Goal: Information Seeking & Learning: Learn about a topic

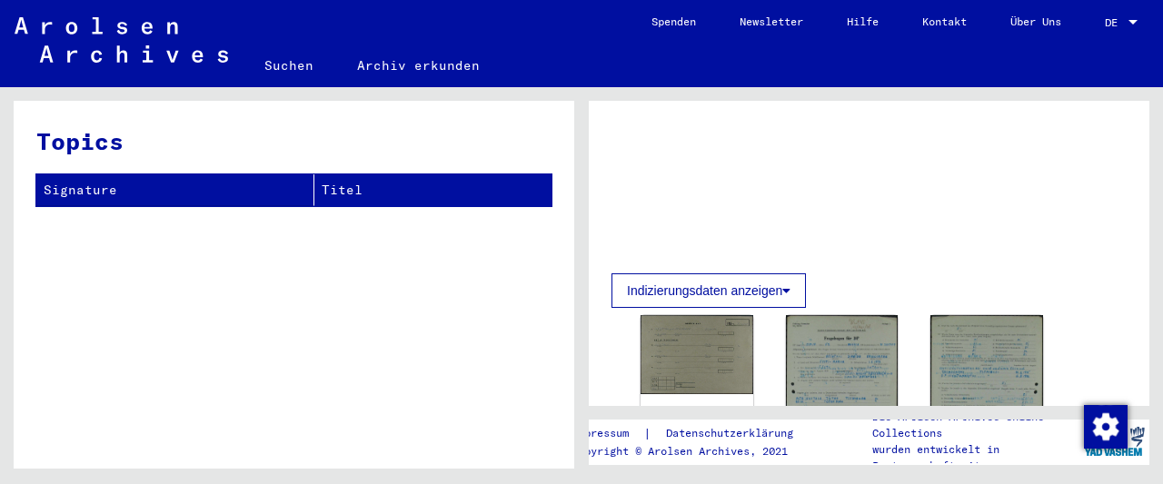
scroll to position [95, 0]
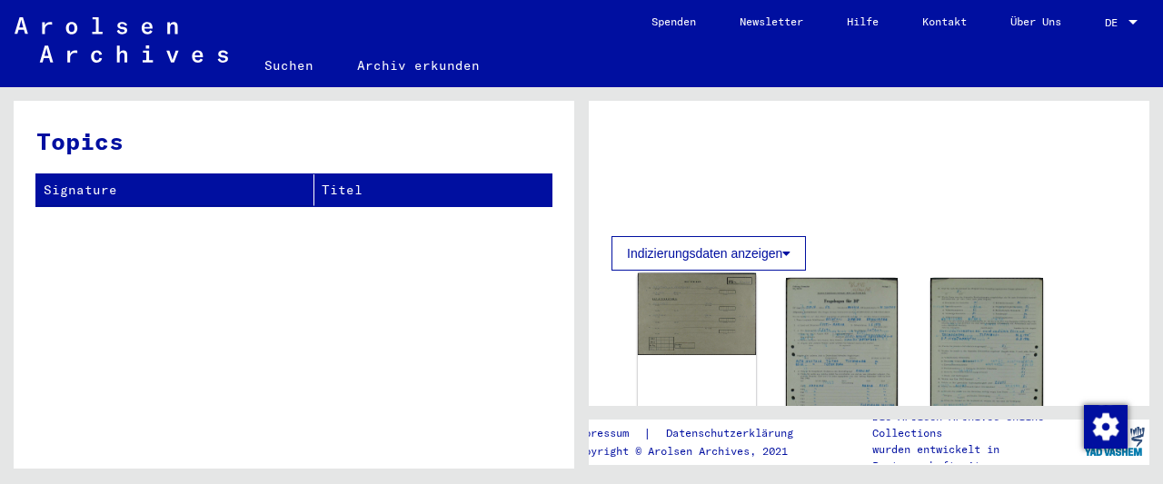
click at [710, 323] on img at bounding box center [697, 315] width 118 height 83
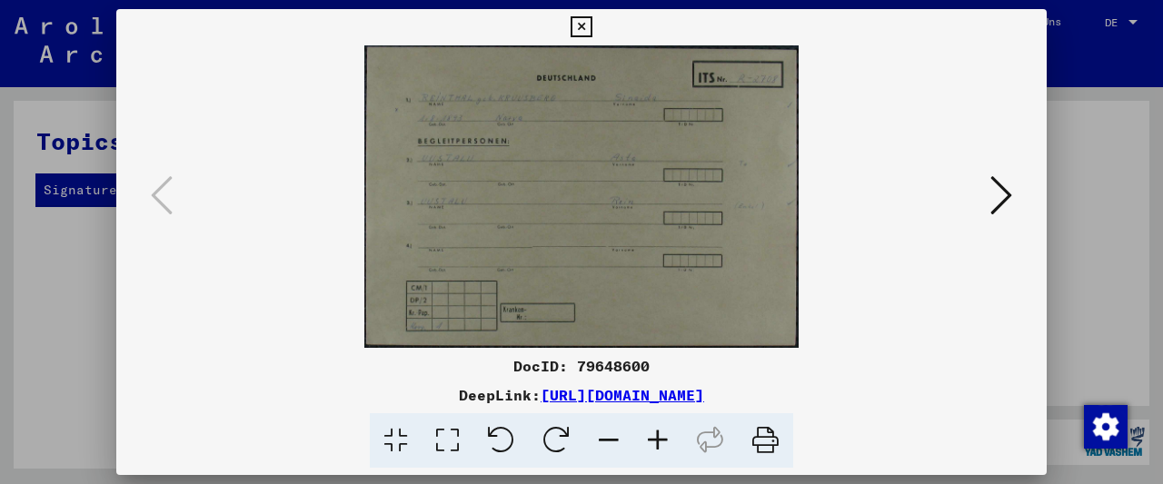
click at [658, 440] on icon at bounding box center [657, 440] width 49 height 55
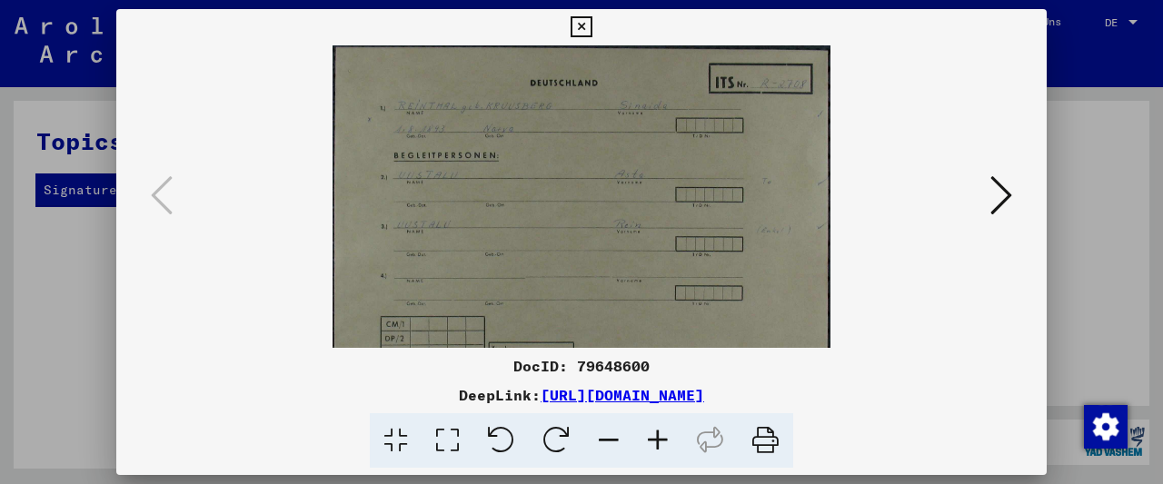
click at [658, 440] on icon at bounding box center [657, 440] width 49 height 55
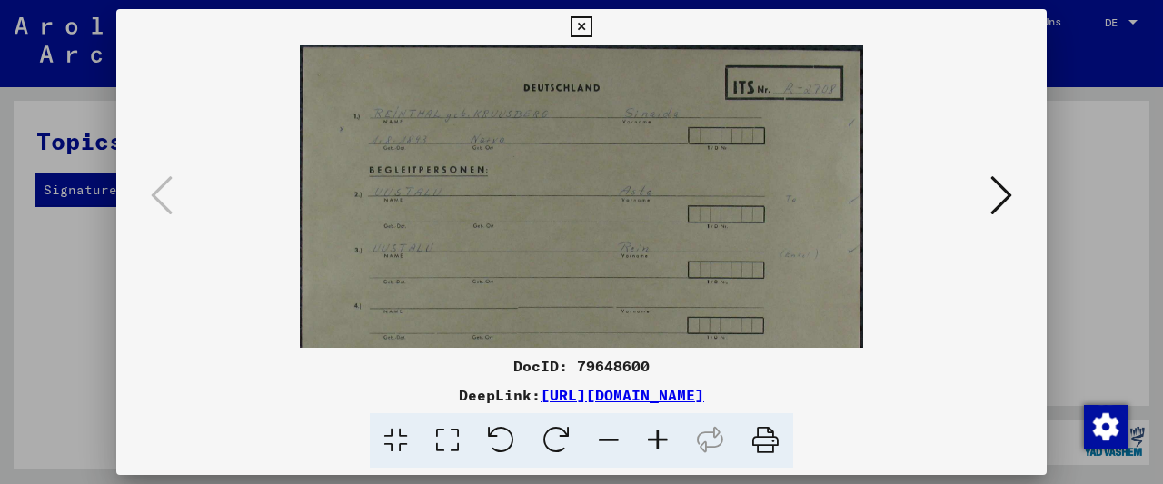
click at [658, 440] on icon at bounding box center [657, 440] width 49 height 55
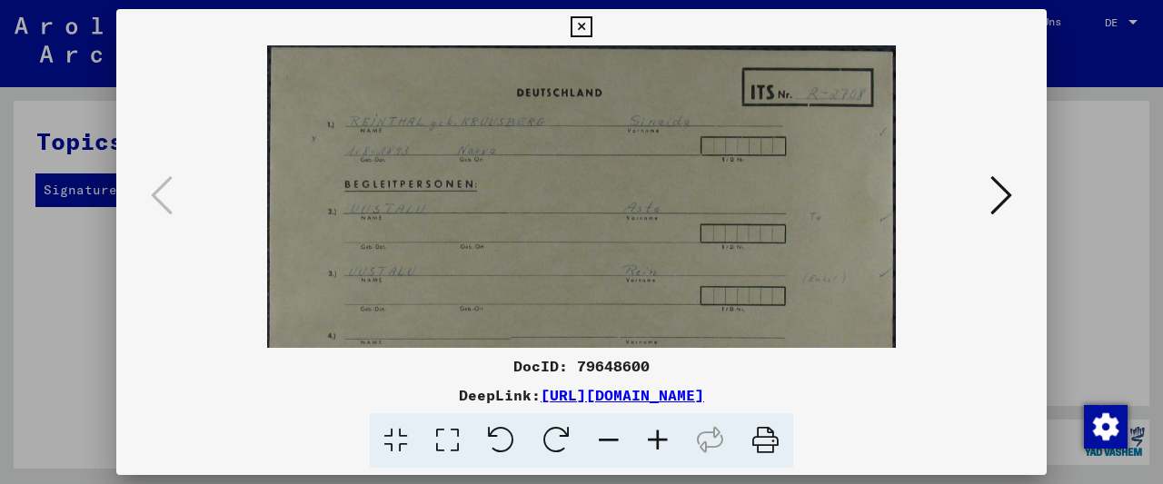
click at [658, 440] on icon at bounding box center [657, 440] width 49 height 55
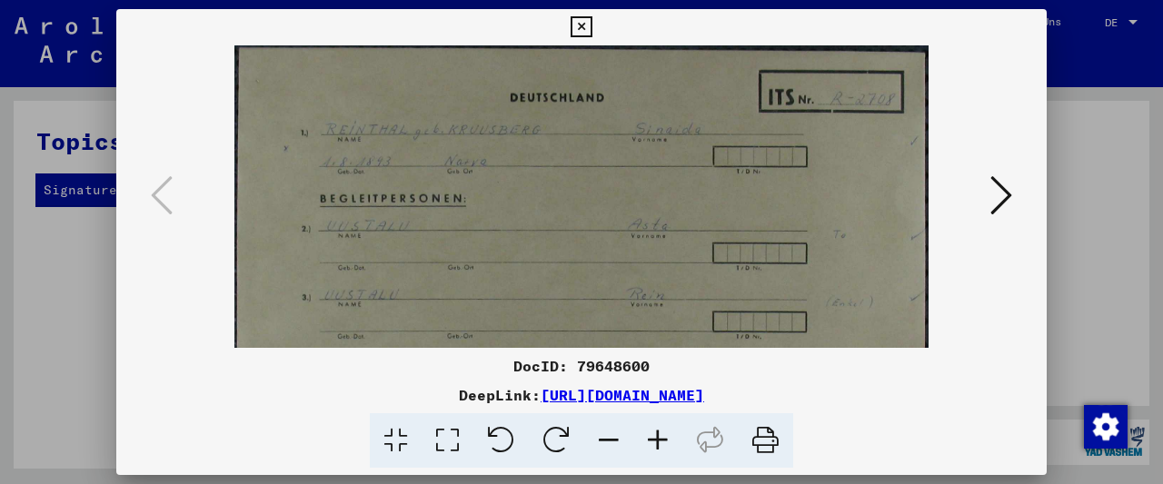
click at [658, 440] on icon at bounding box center [657, 440] width 49 height 55
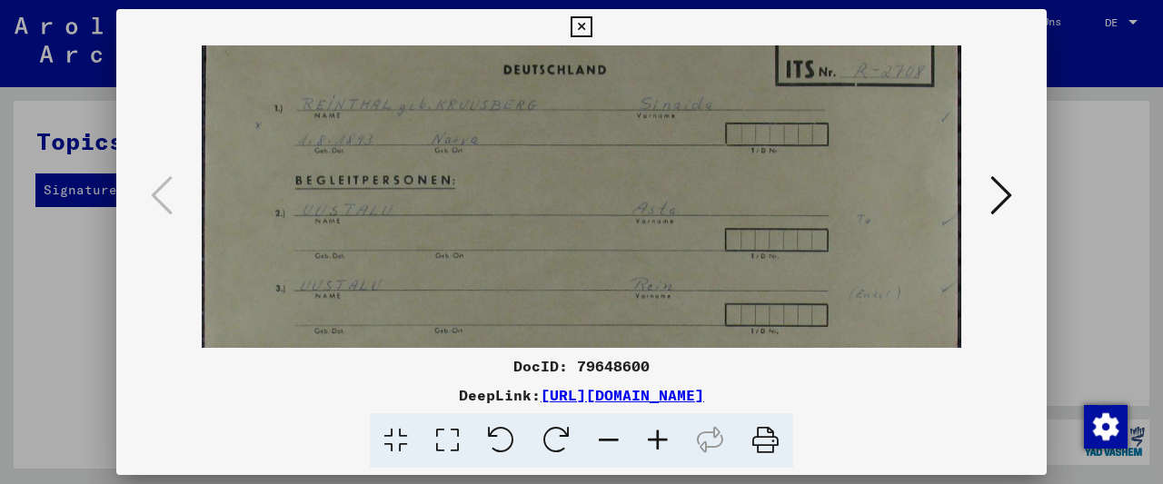
scroll to position [45, 0]
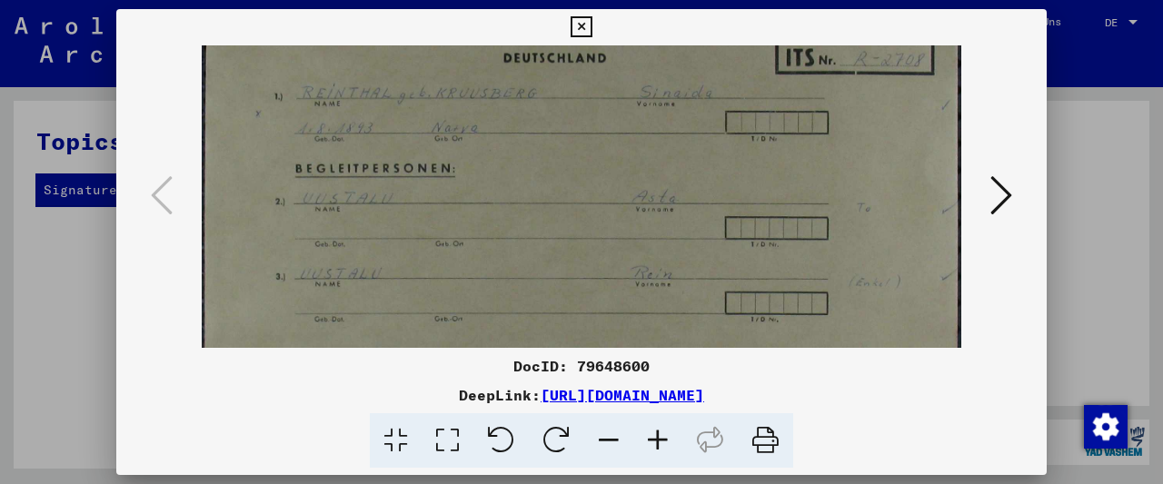
drag, startPoint x: 622, startPoint y: 277, endPoint x: 630, endPoint y: 236, distance: 41.5
click at [630, 236] on img at bounding box center [581, 266] width 759 height 530
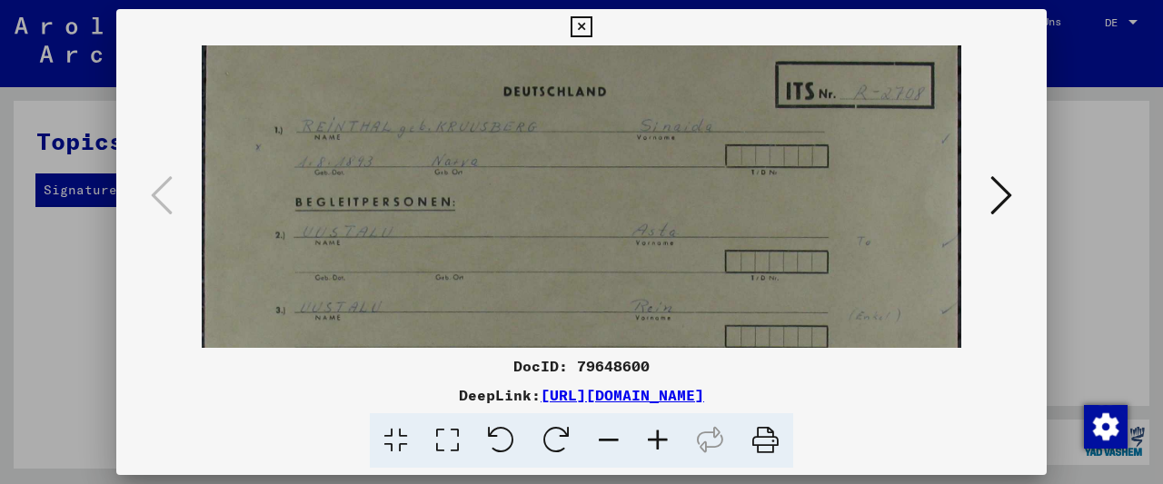
scroll to position [9, 0]
drag, startPoint x: 614, startPoint y: 204, endPoint x: 604, endPoint y: 235, distance: 32.5
click at [604, 235] on img at bounding box center [581, 301] width 759 height 530
click at [1000, 195] on icon at bounding box center [1001, 196] width 22 height 44
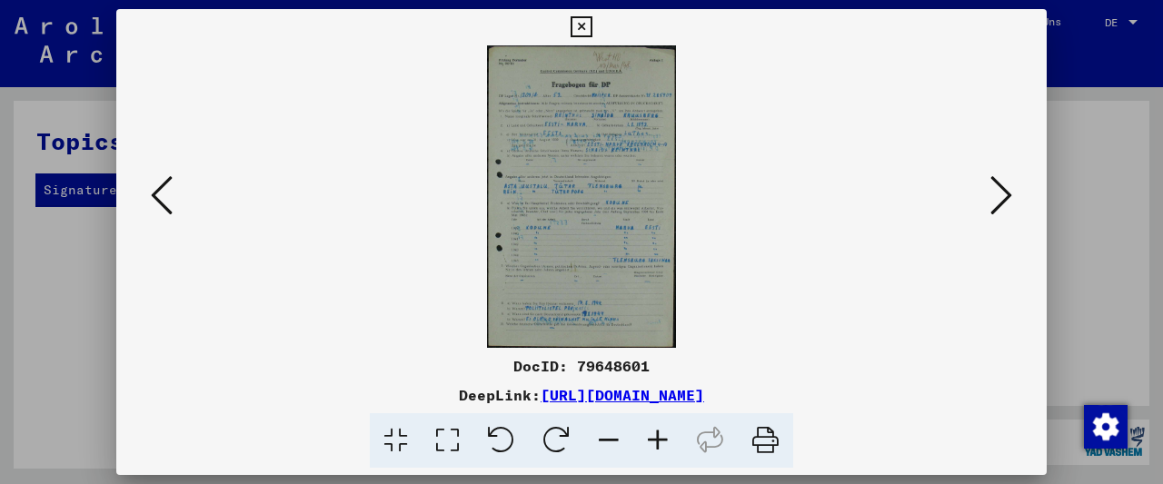
scroll to position [0, 0]
click at [648, 442] on icon at bounding box center [657, 440] width 49 height 55
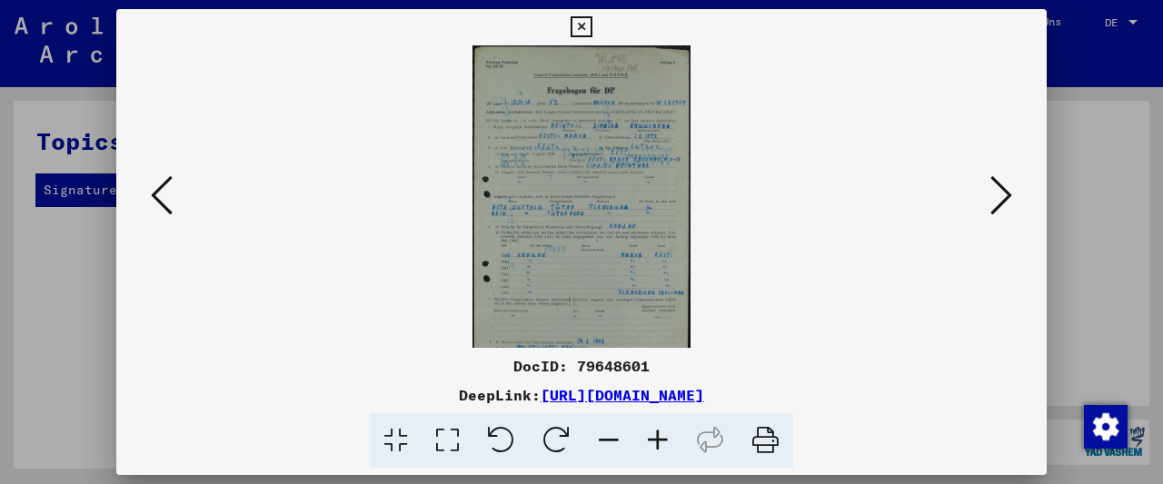
click at [648, 442] on icon at bounding box center [657, 440] width 49 height 55
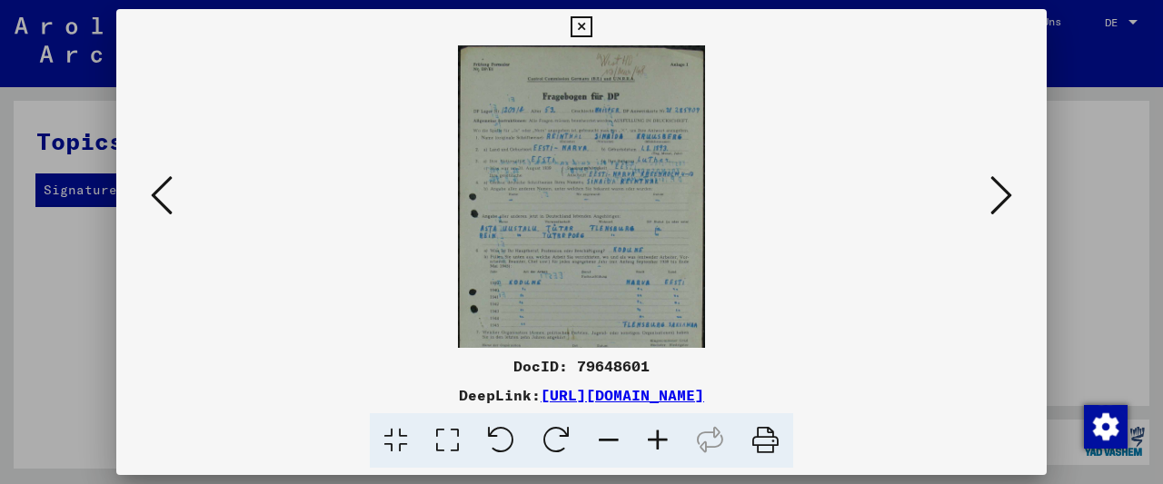
click at [648, 442] on icon at bounding box center [657, 440] width 49 height 55
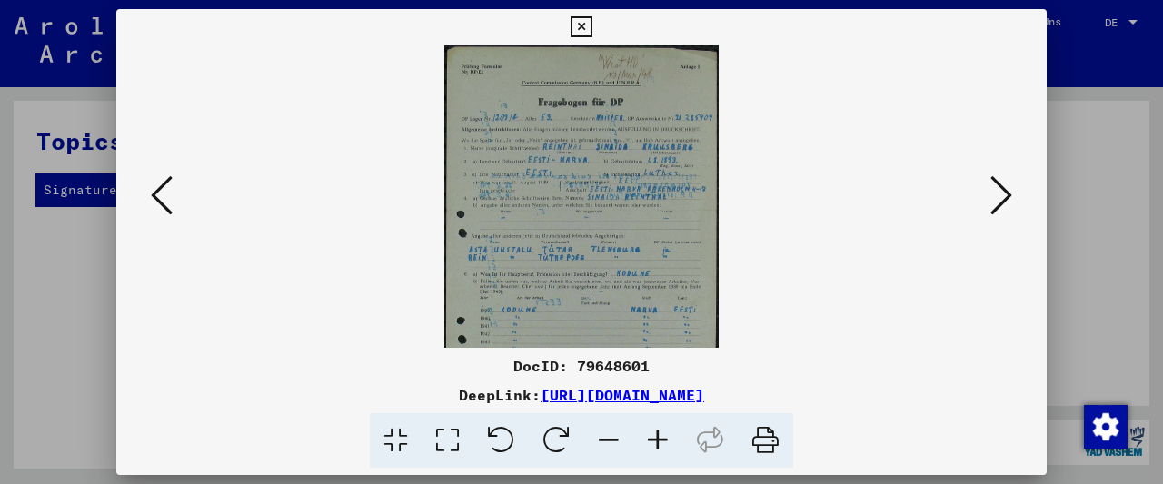
click at [648, 442] on icon at bounding box center [657, 440] width 49 height 55
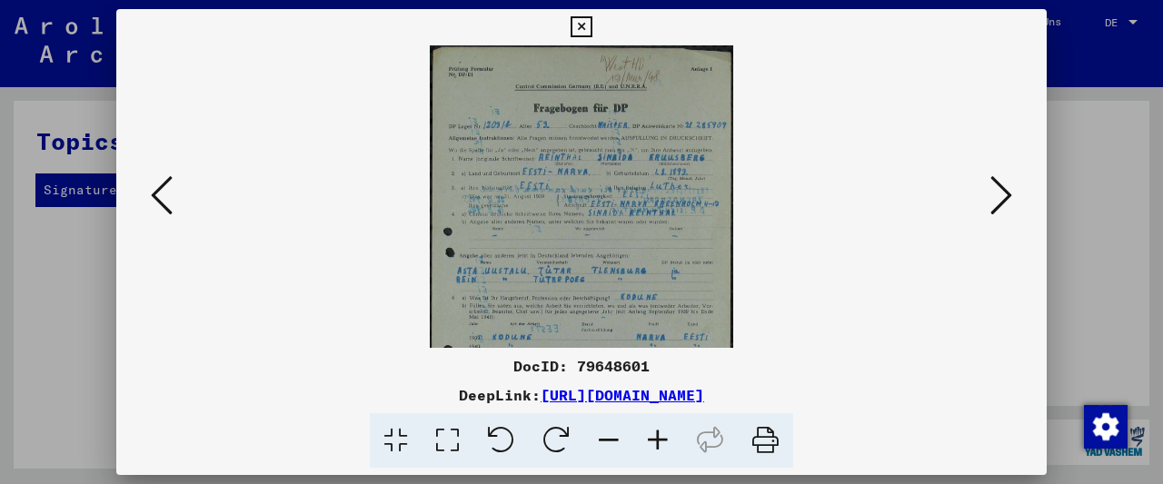
click at [648, 442] on icon at bounding box center [657, 440] width 49 height 55
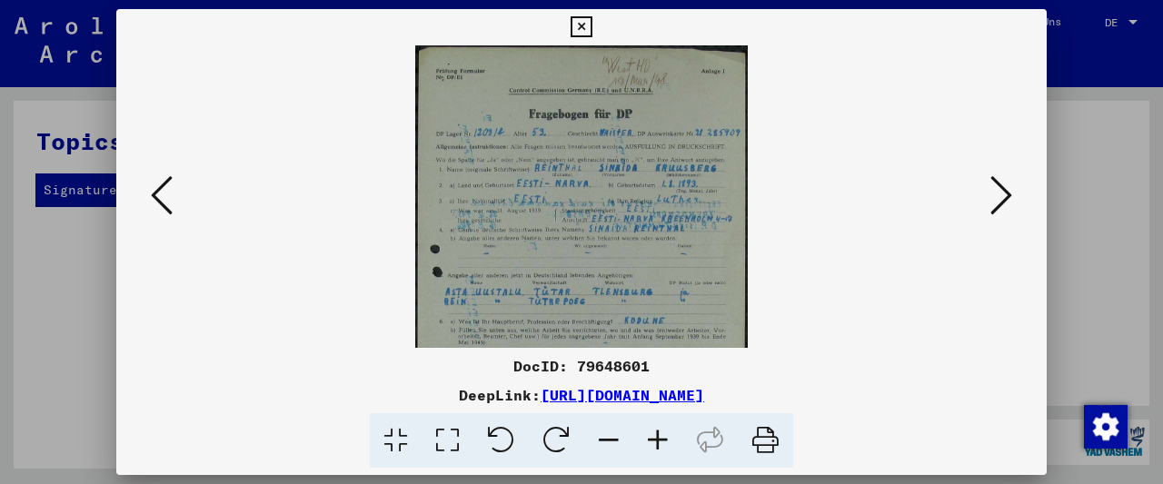
click at [648, 442] on icon at bounding box center [657, 440] width 49 height 55
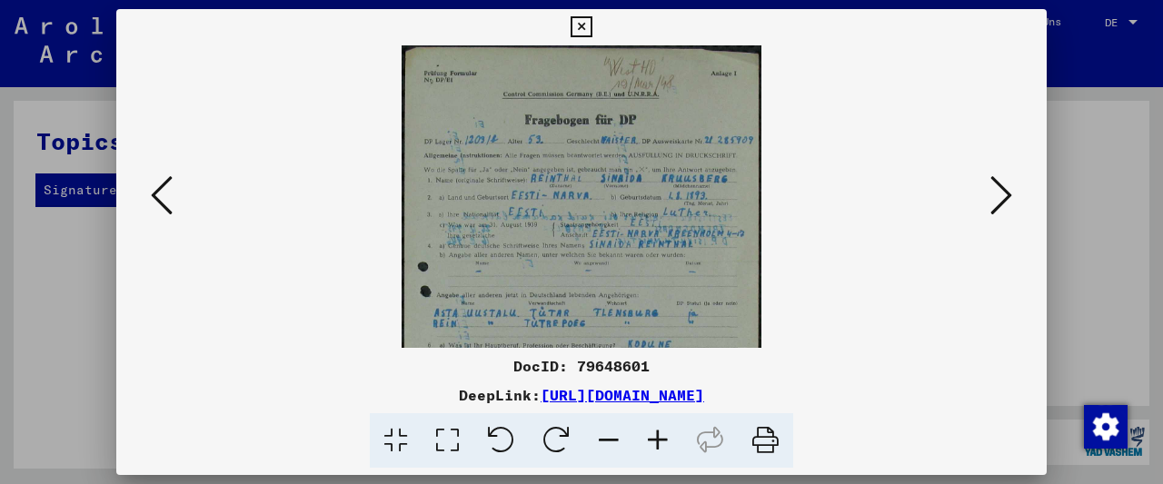
click at [648, 442] on icon at bounding box center [657, 440] width 49 height 55
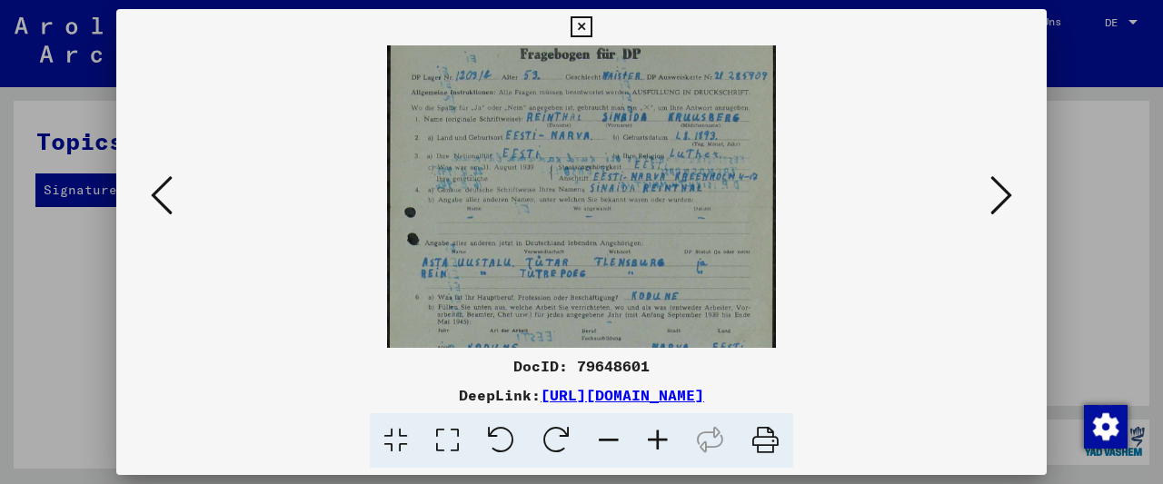
scroll to position [75, 0]
drag, startPoint x: 661, startPoint y: 304, endPoint x: 670, endPoint y: 241, distance: 64.3
click at [670, 241] on img at bounding box center [581, 281] width 389 height 621
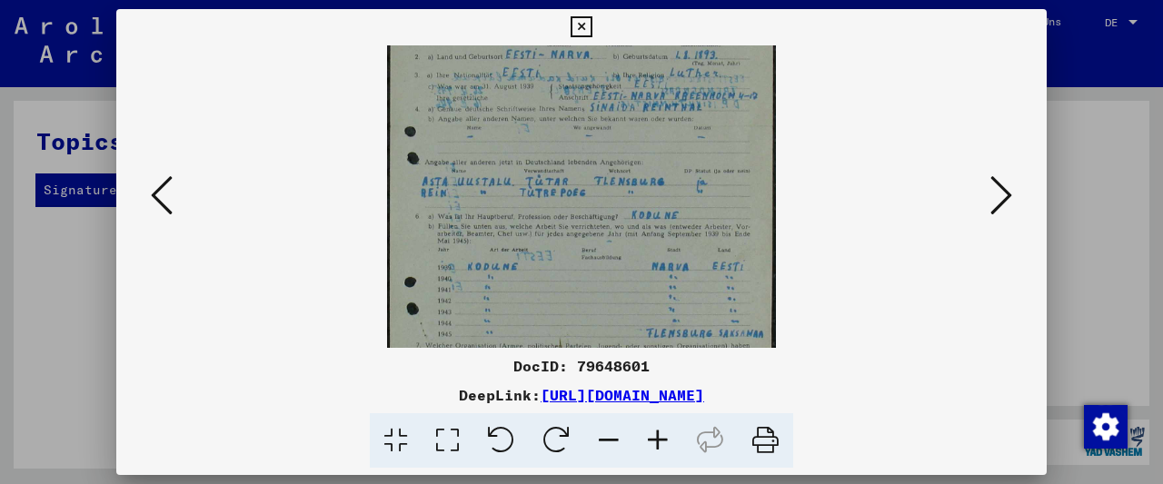
scroll to position [160, 0]
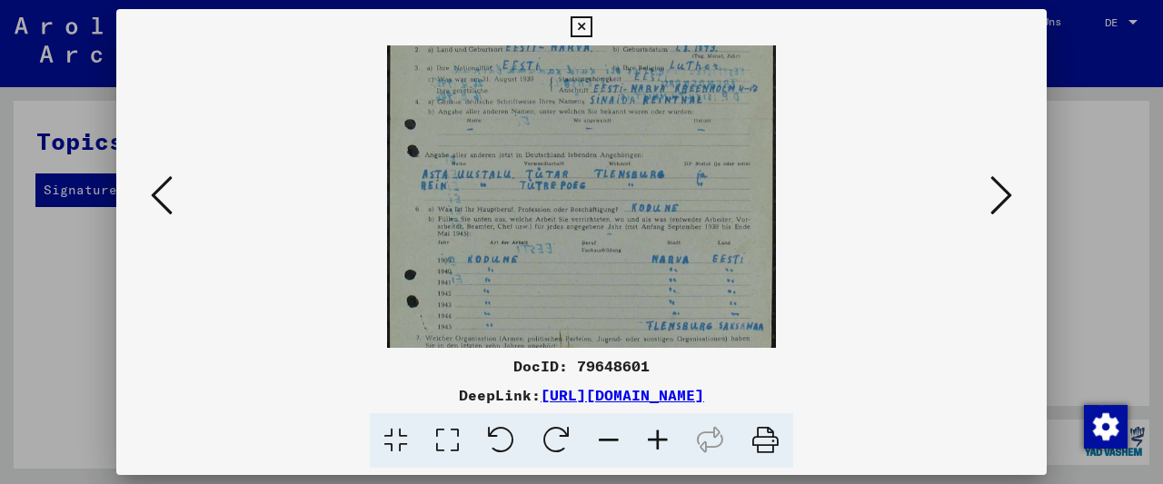
drag, startPoint x: 666, startPoint y: 216, endPoint x: 719, endPoint y: 124, distance: 105.8
click at [719, 124] on img at bounding box center [581, 196] width 389 height 621
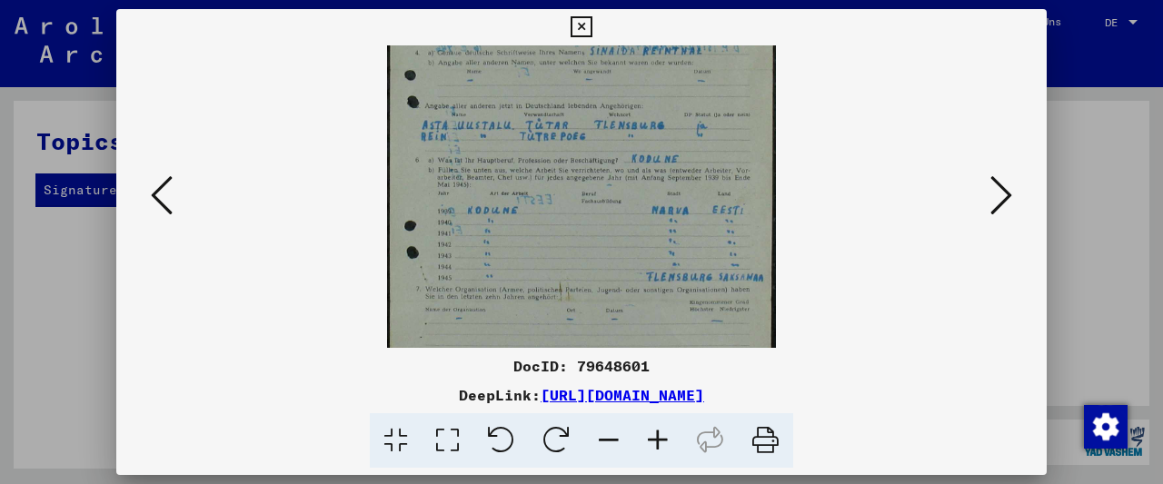
scroll to position [210, 0]
drag, startPoint x: 674, startPoint y: 293, endPoint x: 682, endPoint y: 247, distance: 46.2
click at [682, 247] on img at bounding box center [581, 146] width 389 height 621
click at [996, 197] on icon at bounding box center [1001, 196] width 22 height 44
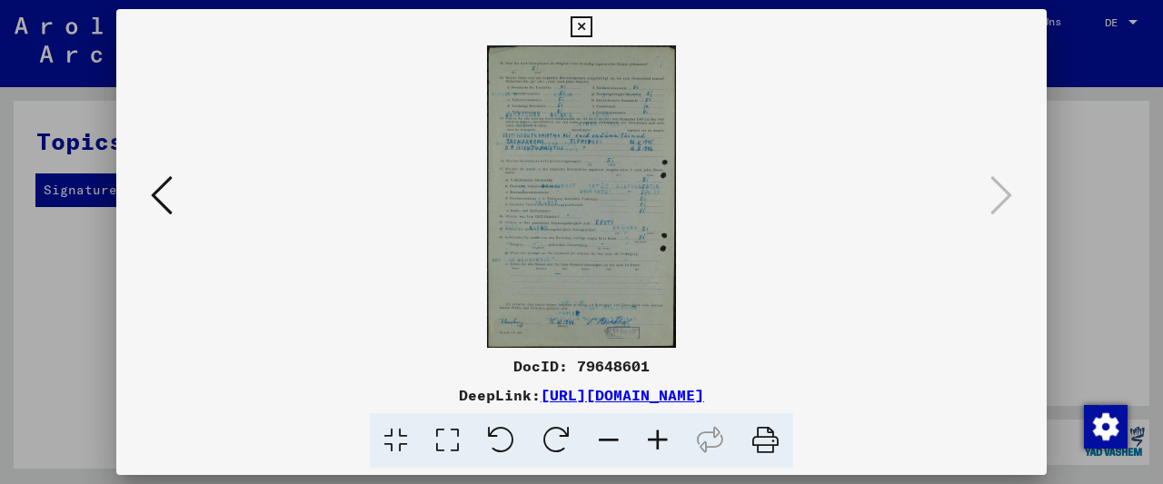
click at [658, 432] on icon at bounding box center [657, 440] width 49 height 55
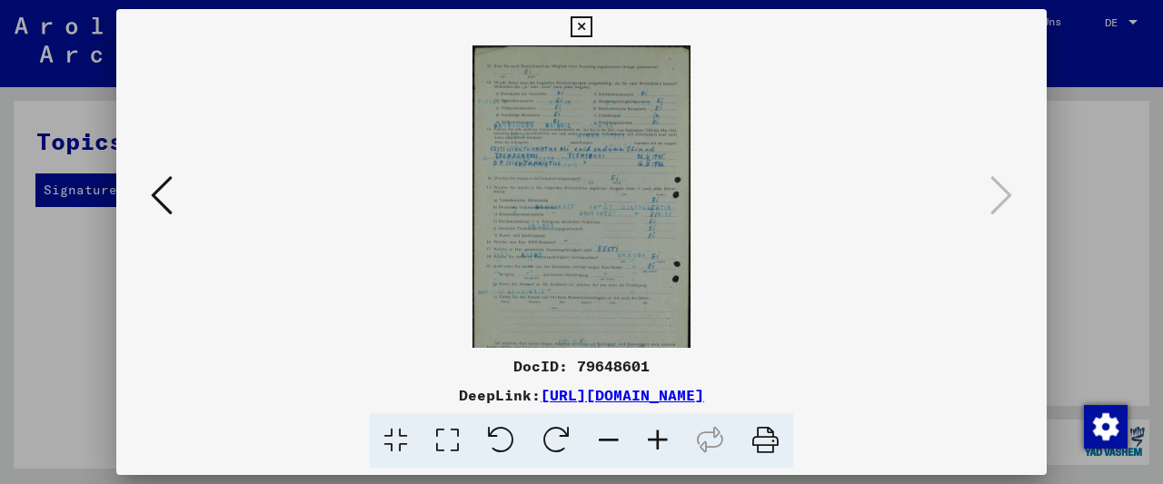
click at [658, 432] on icon at bounding box center [657, 440] width 49 height 55
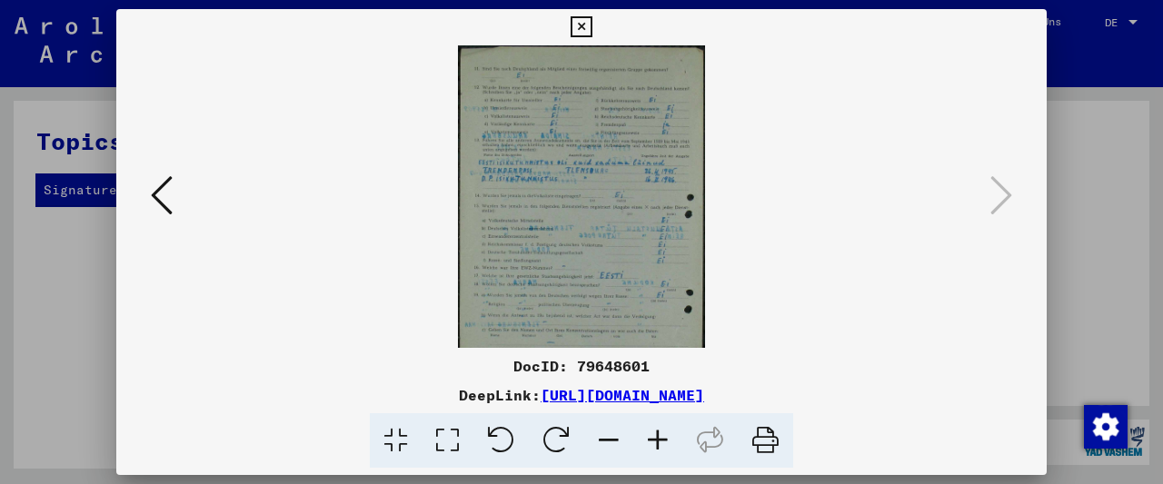
click at [658, 432] on icon at bounding box center [657, 440] width 49 height 55
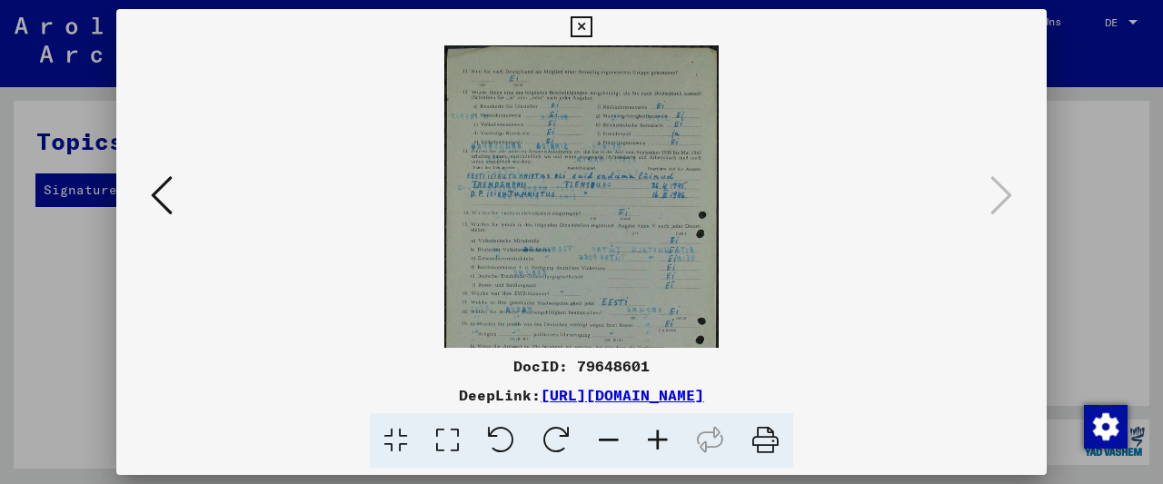
click at [658, 432] on icon at bounding box center [657, 440] width 49 height 55
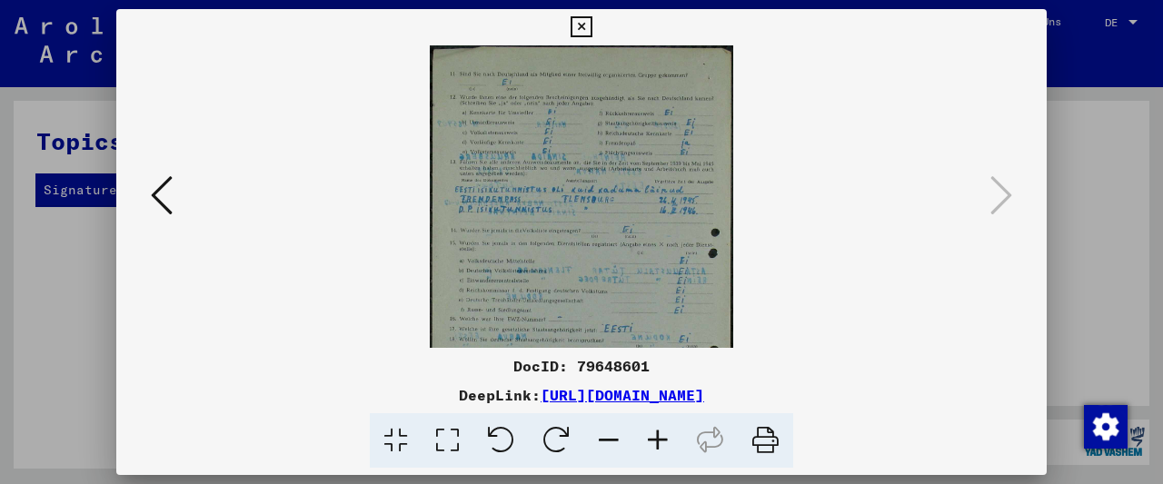
click at [658, 432] on icon at bounding box center [657, 440] width 49 height 55
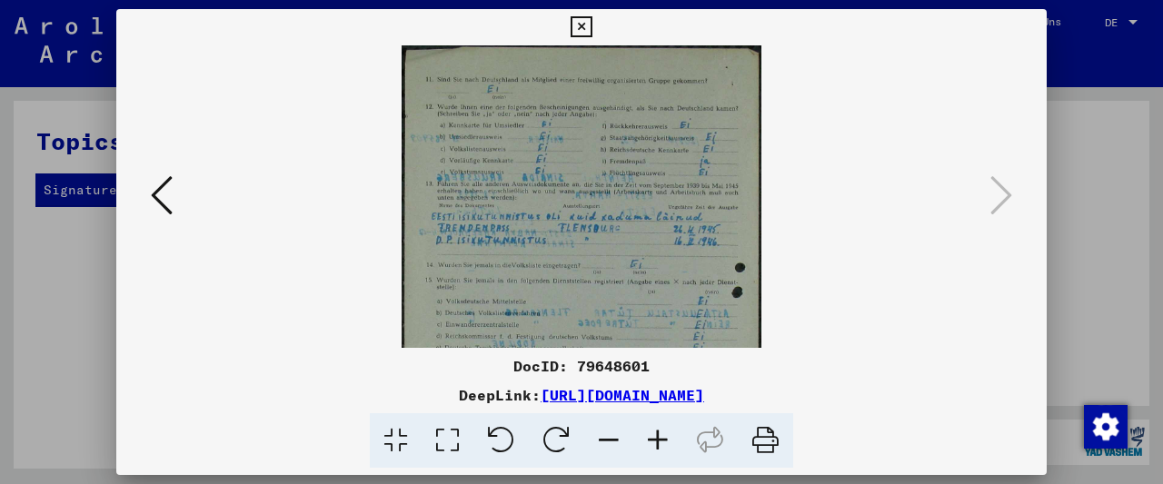
click at [658, 432] on icon at bounding box center [657, 440] width 49 height 55
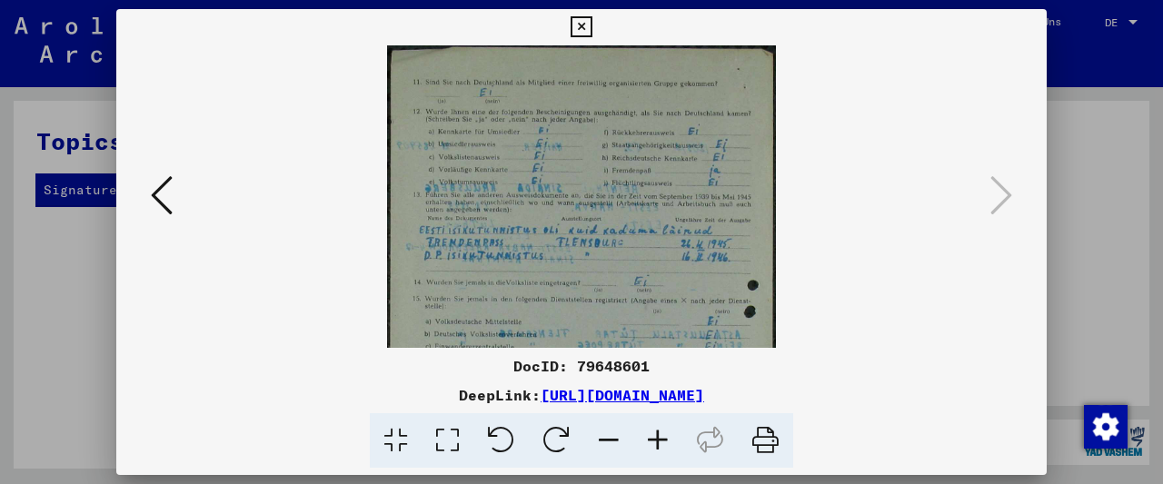
click at [658, 432] on icon at bounding box center [657, 440] width 49 height 55
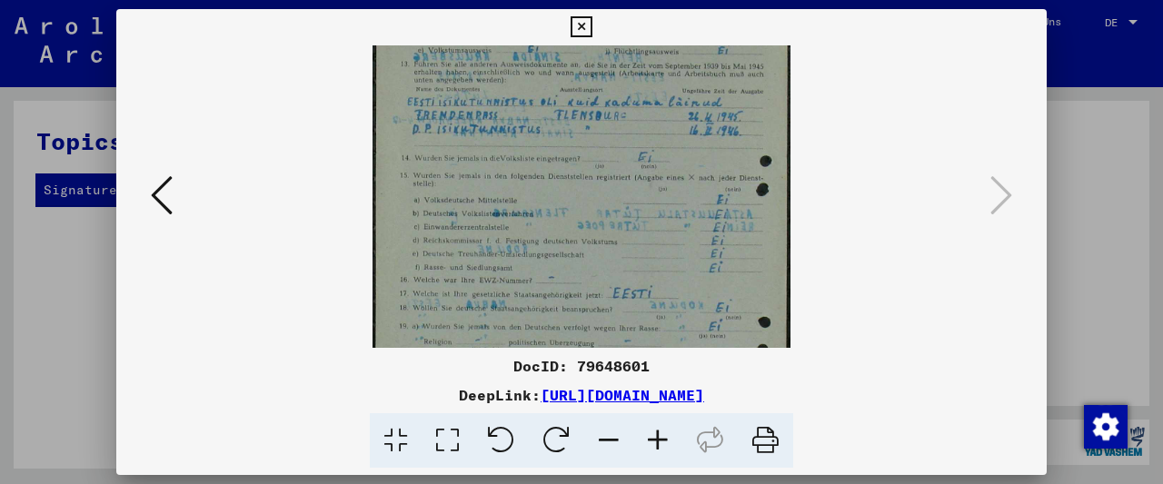
drag, startPoint x: 600, startPoint y: 299, endPoint x: 656, endPoint y: 190, distance: 122.7
click at [656, 190] on img at bounding box center [582, 237] width 418 height 666
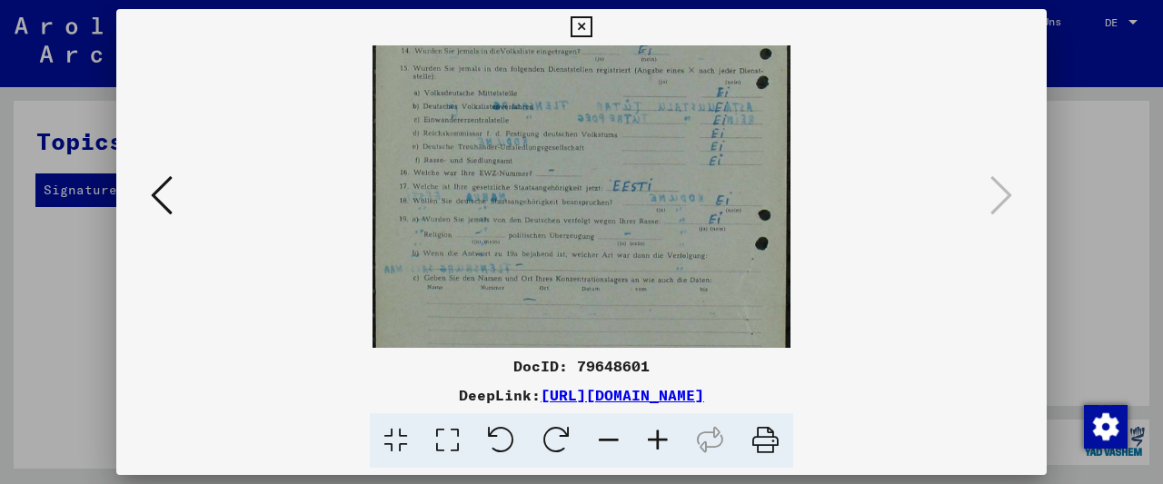
drag, startPoint x: 636, startPoint y: 281, endPoint x: 673, endPoint y: 184, distance: 104.1
click at [673, 184] on img at bounding box center [582, 129] width 418 height 666
click at [597, 38] on button at bounding box center [581, 27] width 32 height 36
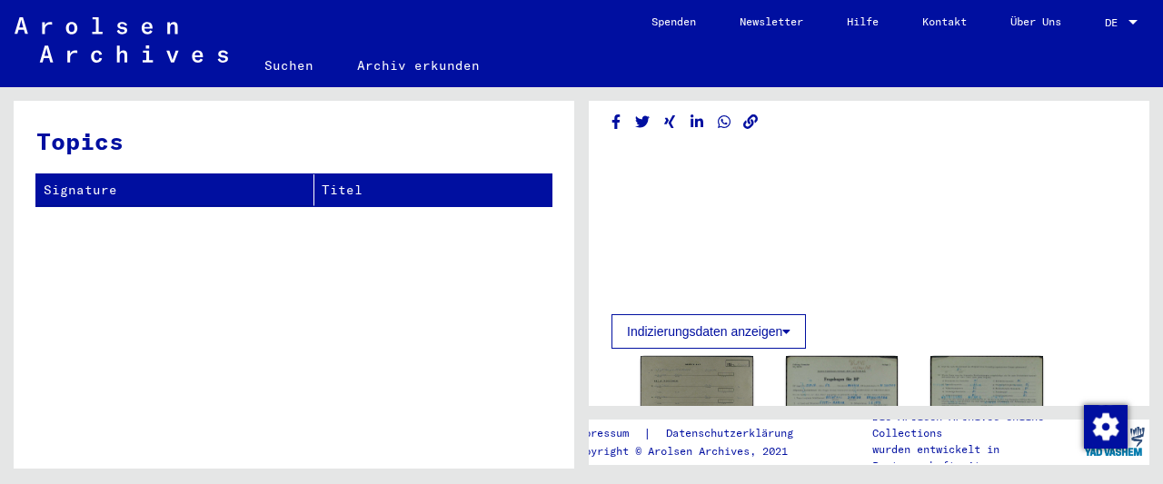
scroll to position [0, 0]
